Goal: Information Seeking & Learning: Check status

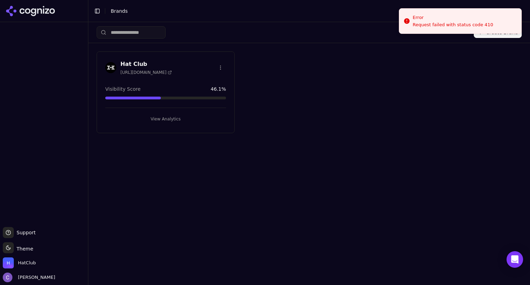
click at [169, 118] on button "View Analytics" at bounding box center [165, 119] width 121 height 11
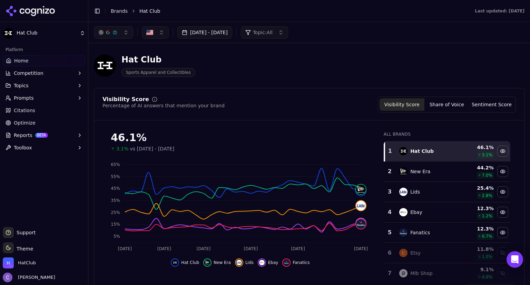
click at [225, 30] on button "[DATE] - [DATE]" at bounding box center [204, 32] width 55 height 12
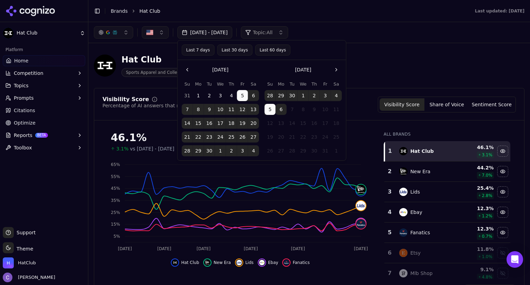
click at [233, 51] on button "Last 30 days" at bounding box center [234, 50] width 35 height 11
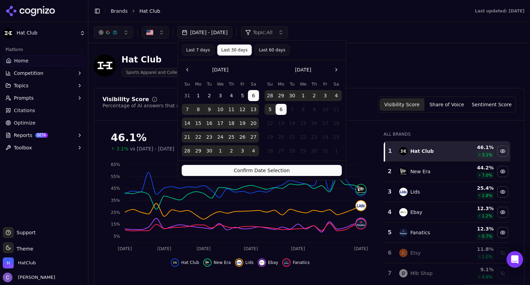
click at [319, 166] on button "Confirm Date Selection" at bounding box center [262, 170] width 160 height 11
